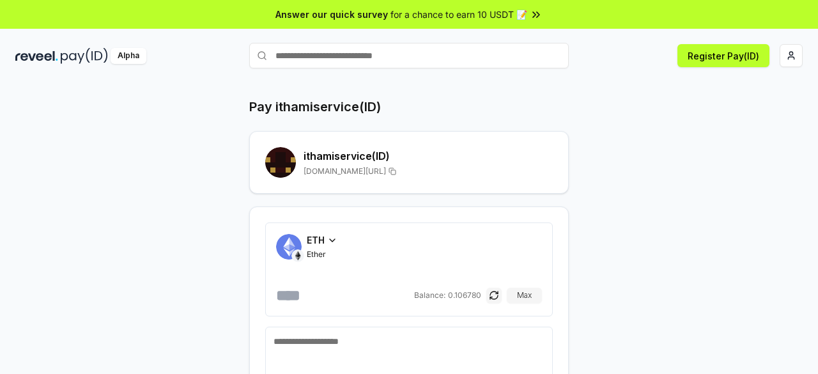
click at [74, 58] on img at bounding box center [84, 56] width 47 height 16
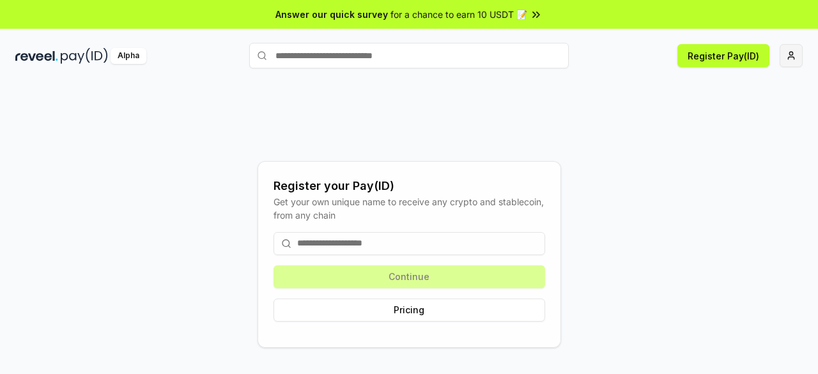
click at [792, 58] on html "Answer our quick survey for a chance to earn 10 USDT 📝 Alpha Register Pay(ID) R…" at bounding box center [409, 187] width 818 height 374
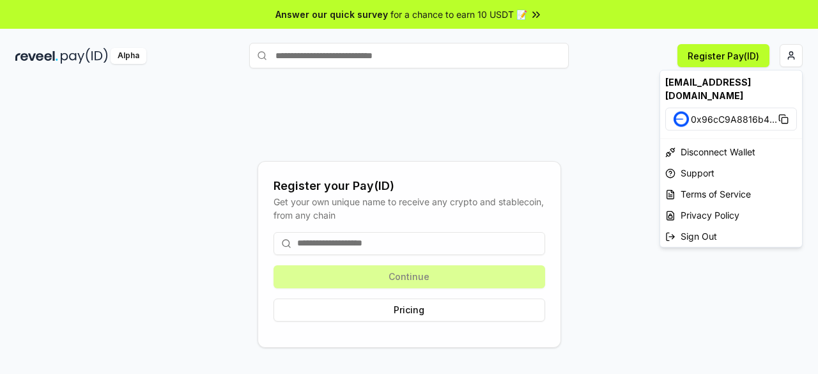
click at [725, 112] on span "0x96cC9A8816b4 ..." at bounding box center [734, 118] width 86 height 13
